Goal: Task Accomplishment & Management: Manage account settings

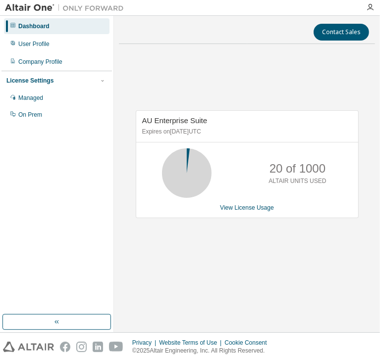
click at [65, 28] on div "Dashboard" at bounding box center [56, 26] width 105 height 16
click at [77, 46] on div "User Profile" at bounding box center [56, 44] width 105 height 16
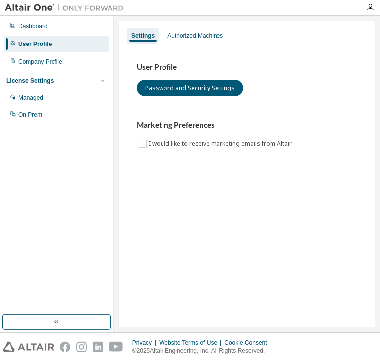
click at [83, 80] on div "License Settings" at bounding box center [56, 80] width 100 height 9
click at [190, 32] on div "Authorized Machines" at bounding box center [194, 36] width 55 height 8
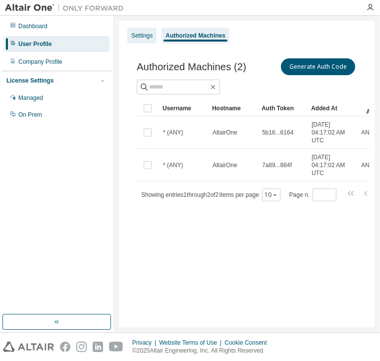
click at [154, 41] on div "Settings" at bounding box center [141, 36] width 29 height 16
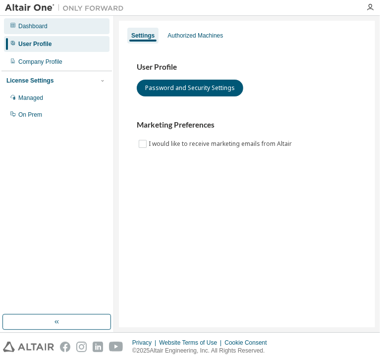
click at [54, 31] on div "Dashboard" at bounding box center [56, 26] width 105 height 16
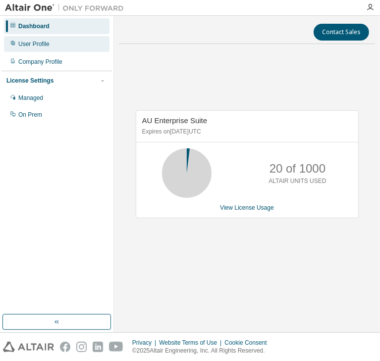
click at [65, 47] on div "User Profile" at bounding box center [56, 44] width 105 height 16
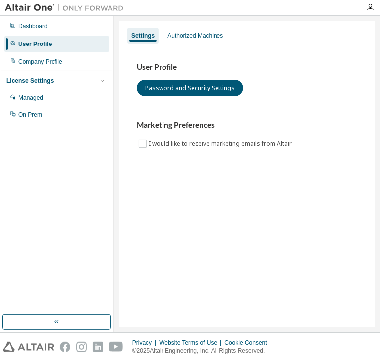
click at [18, 6] on img at bounding box center [67, 8] width 124 height 10
click at [36, 345] on img at bounding box center [28, 347] width 51 height 10
